Goal: Find specific page/section: Find specific page/section

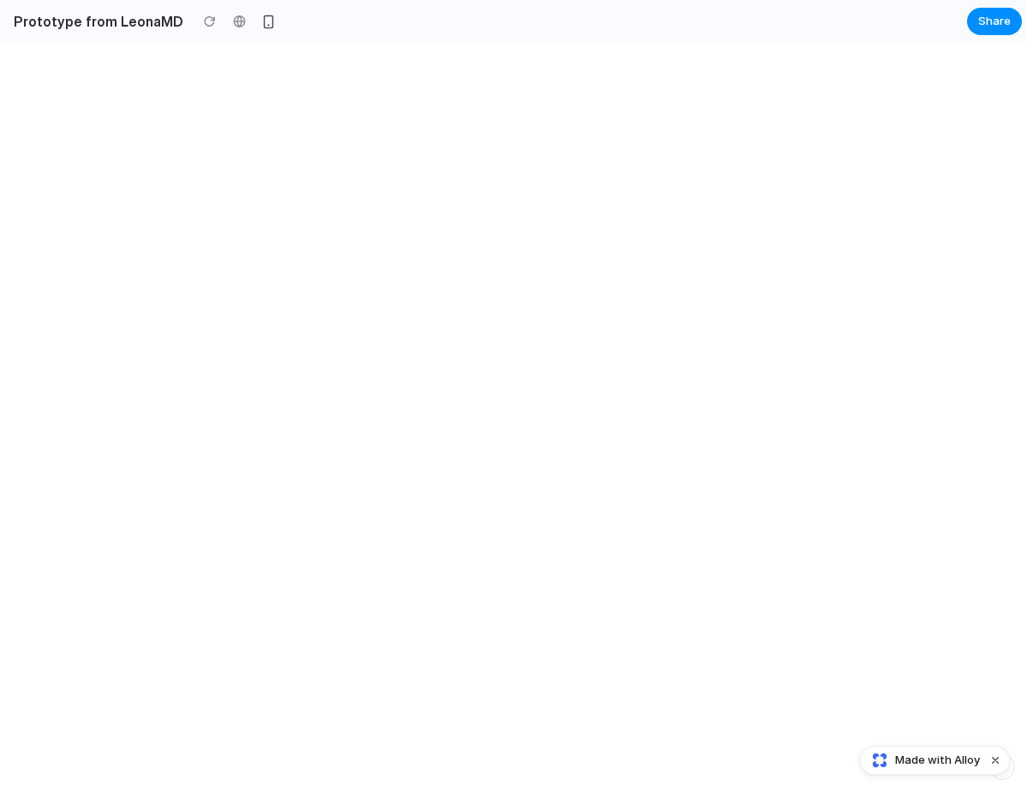
click at [683, 409] on div at bounding box center [513, 417] width 1027 height 749
